Goal: Check status

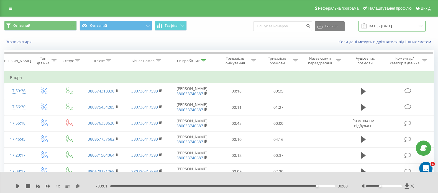
click at [382, 24] on input "20.08.2025 - 20.08.2025" at bounding box center [391, 26] width 67 height 11
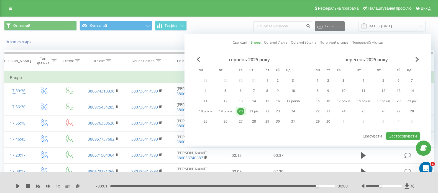
click at [239, 111] on font "20" at bounding box center [241, 111] width 4 height 5
click at [249, 111] on font "21 рік" at bounding box center [253, 111] width 9 height 5
click at [251, 110] on font "21 рік" at bounding box center [253, 111] width 9 height 5
click at [396, 136] on font "Застосовувати" at bounding box center [403, 136] width 28 height 5
type input "[DATE] - [DATE]"
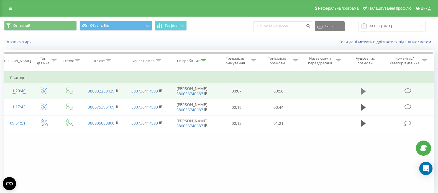
click at [363, 91] on icon at bounding box center [362, 91] width 5 height 7
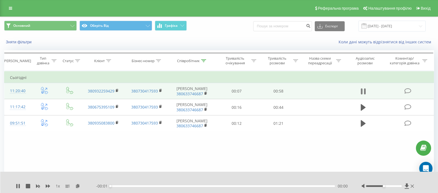
click at [362, 91] on icon at bounding box center [362, 92] width 5 height 8
click at [79, 185] on icon at bounding box center [77, 186] width 5 height 4
